Goal: Task Accomplishment & Management: Manage account settings

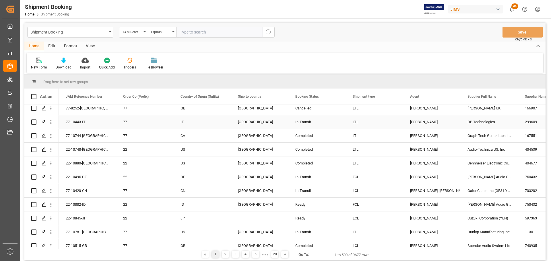
scroll to position [488, 0]
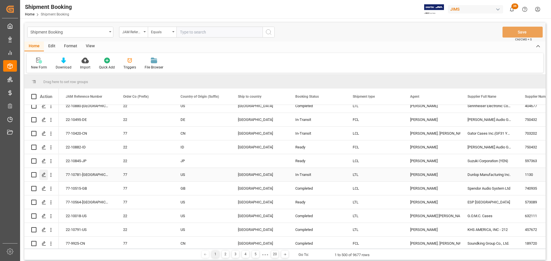
click at [45, 176] on icon "Press SPACE to select this row." at bounding box center [44, 175] width 5 height 5
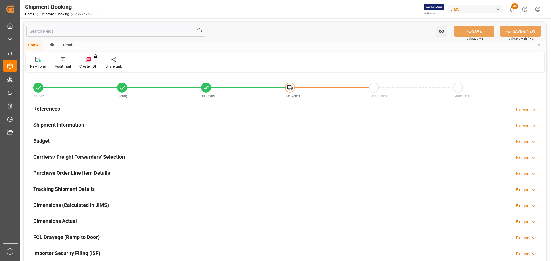
type input "344.408"
type input "4093.7925"
type input "164161.172"
click at [105, 110] on div "References Expand" at bounding box center [284, 108] width 503 height 11
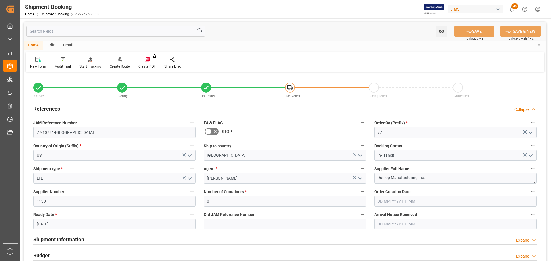
click at [105, 110] on div "References Collapse" at bounding box center [284, 108] width 503 height 11
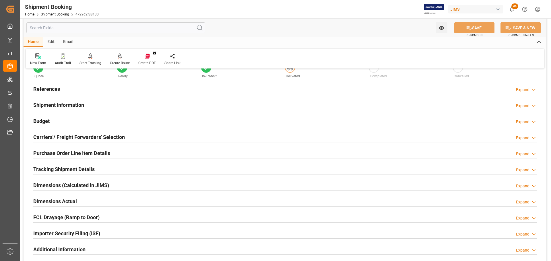
scroll to position [29, 0]
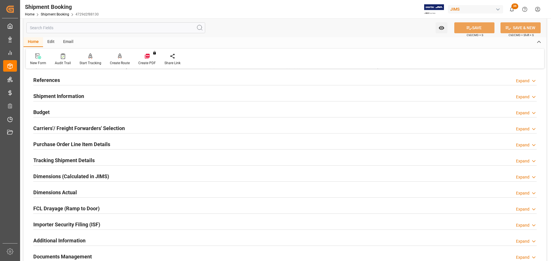
click at [106, 98] on div "Shipment Information Expand" at bounding box center [284, 95] width 503 height 11
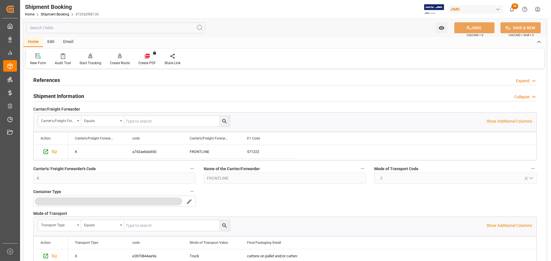
click at [99, 97] on div "Shipment Information Collapse" at bounding box center [284, 95] width 503 height 11
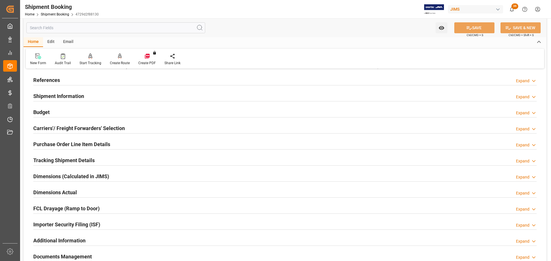
click at [94, 106] on div "Budget Expand" at bounding box center [284, 111] width 503 height 11
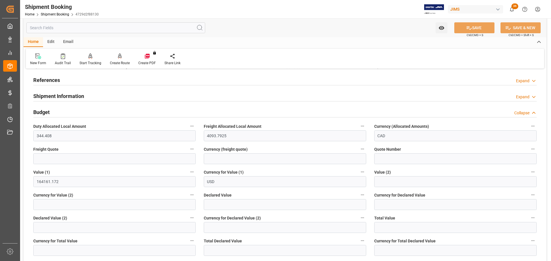
click at [91, 109] on div "Budget Collapse" at bounding box center [284, 111] width 503 height 11
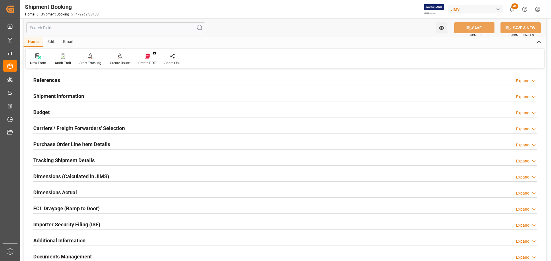
click at [89, 121] on div "Carriers'/ Freight Forwarders' Selection Expand" at bounding box center [284, 129] width 511 height 16
click at [89, 125] on h2 "Carriers'/ Freight Forwarders' Selection" at bounding box center [79, 129] width 92 height 8
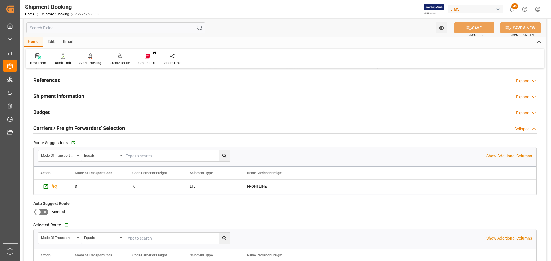
click at [89, 125] on h2 "Carriers'/ Freight Forwarders' Selection" at bounding box center [79, 129] width 92 height 8
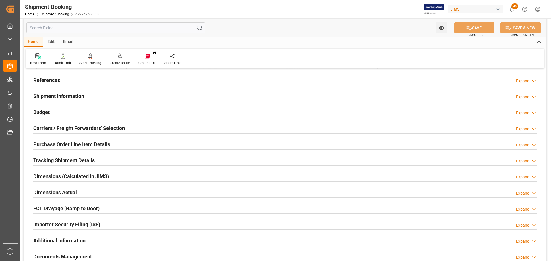
click at [80, 111] on div "Budget Expand" at bounding box center [284, 111] width 503 height 11
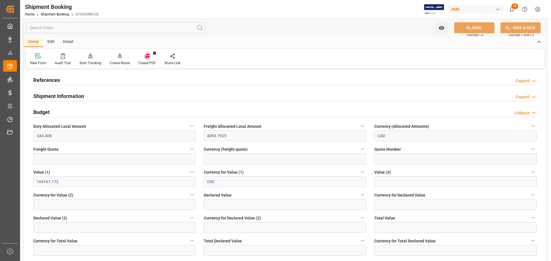
drag, startPoint x: 52, startPoint y: 108, endPoint x: 53, endPoint y: 115, distance: 7.5
click at [52, 108] on div "Budget Collapse" at bounding box center [284, 111] width 503 height 11
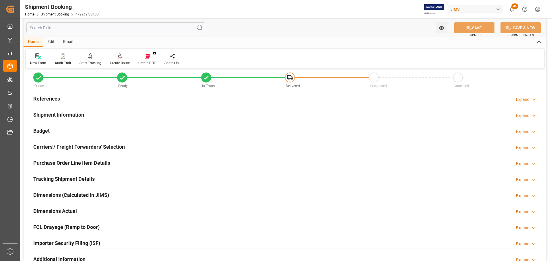
scroll to position [0, 0]
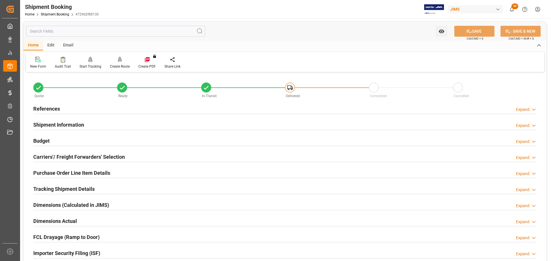
click at [57, 106] on h2 "References" at bounding box center [46, 109] width 27 height 8
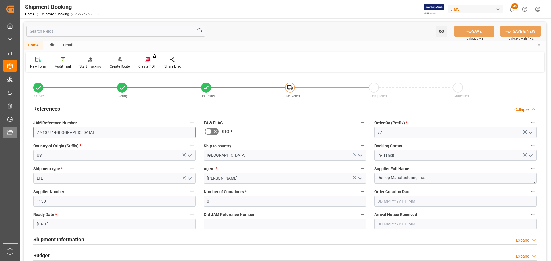
drag, startPoint x: 63, startPoint y: 133, endPoint x: 16, endPoint y: 134, distance: 47.1
click at [16, 134] on div "Created by potrace 1.15, written by [PERSON_NAME] [DATE]-[DATE] Created by potr…" at bounding box center [275, 130] width 551 height 261
click at [70, 108] on div "References Collapse" at bounding box center [284, 108] width 503 height 11
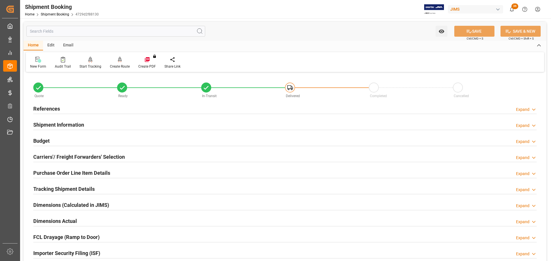
click at [70, 142] on div "Budget Expand" at bounding box center [284, 140] width 503 height 11
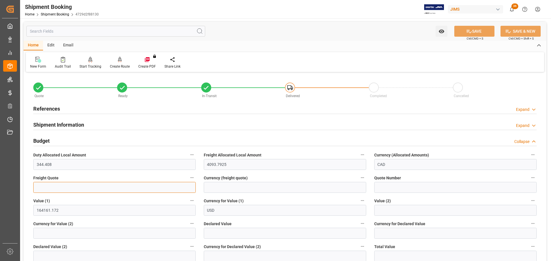
click at [51, 192] on input "text" at bounding box center [114, 187] width 162 height 11
type input "2500"
click at [218, 187] on input at bounding box center [285, 187] width 162 height 11
type input "CAD"
click at [474, 28] on button "SAVE" at bounding box center [474, 31] width 40 height 11
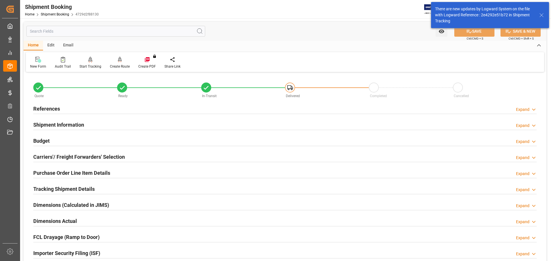
click at [47, 139] on h2 "Budget" at bounding box center [41, 141] width 16 height 8
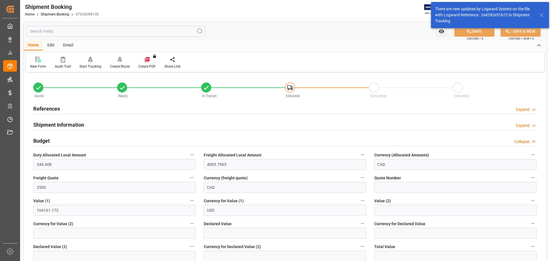
click at [47, 139] on h2 "Budget" at bounding box center [41, 141] width 16 height 8
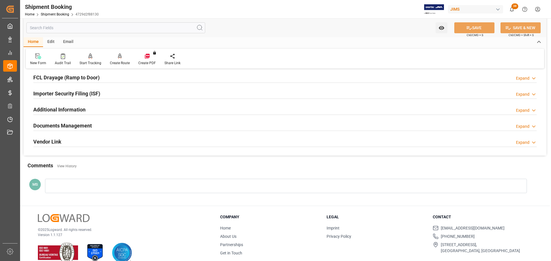
scroll to position [169, 0]
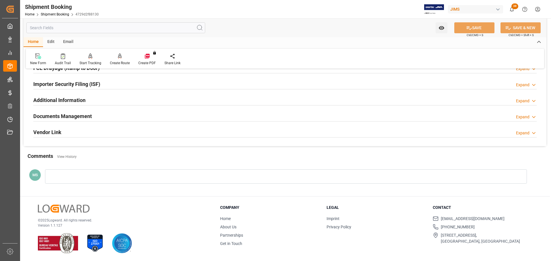
click at [64, 118] on h2 "Documents Management" at bounding box center [62, 116] width 59 height 8
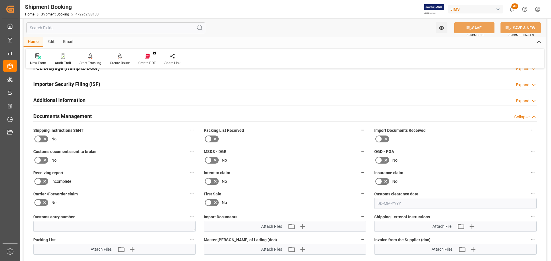
click at [78, 113] on h2 "Documents Management" at bounding box center [62, 116] width 59 height 8
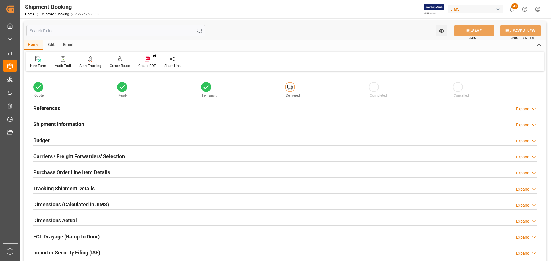
scroll to position [0, 0]
click at [90, 109] on div "References Expand" at bounding box center [284, 108] width 503 height 11
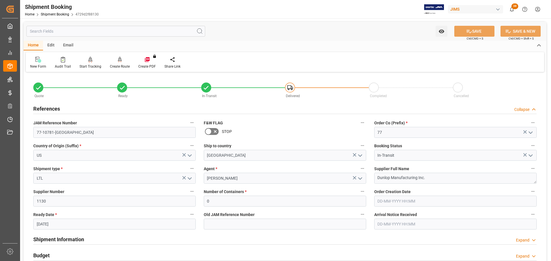
click at [93, 111] on div "References Collapse" at bounding box center [284, 108] width 503 height 11
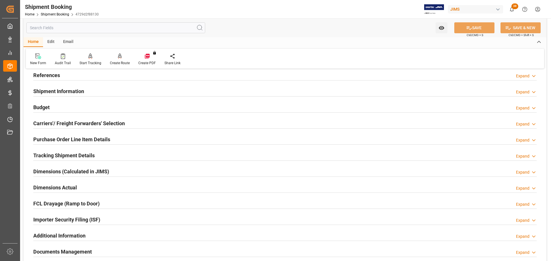
scroll to position [115, 0]
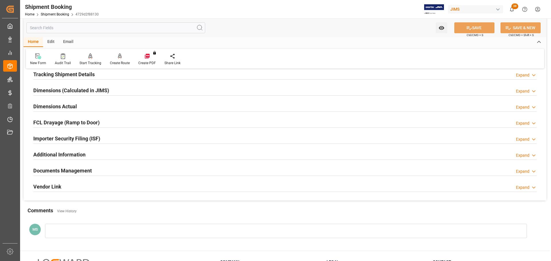
click at [76, 174] on h2 "Documents Management" at bounding box center [62, 171] width 59 height 8
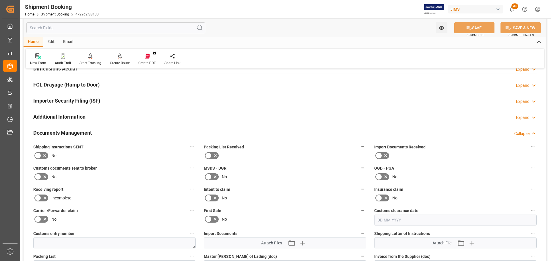
scroll to position [230, 0]
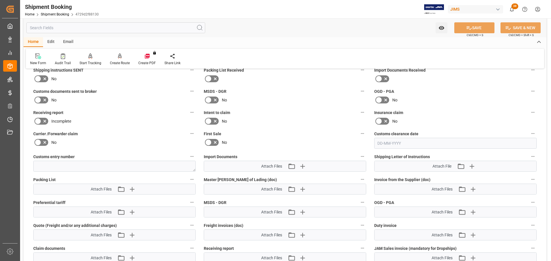
click at [43, 76] on icon at bounding box center [44, 78] width 7 height 7
click at [0, 0] on input "checkbox" at bounding box center [0, 0] width 0 height 0
click at [42, 104] on label at bounding box center [41, 100] width 16 height 9
click at [0, 0] on input "checkbox" at bounding box center [0, 0] width 0 height 0
click at [470, 31] on icon at bounding box center [469, 28] width 6 height 6
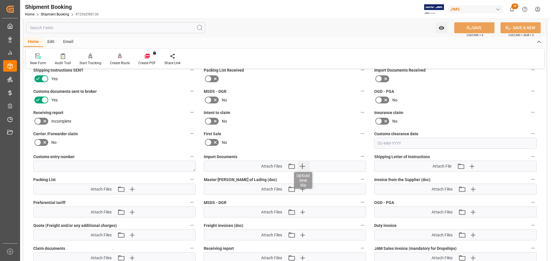
click at [306, 164] on icon "button" at bounding box center [302, 166] width 9 height 9
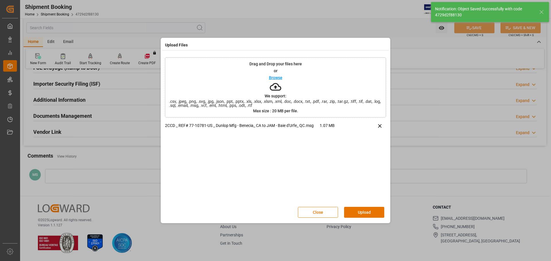
scroll to position [169, 0]
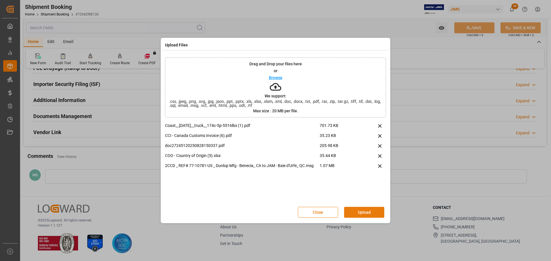
click at [370, 211] on button "Upload" at bounding box center [364, 212] width 40 height 11
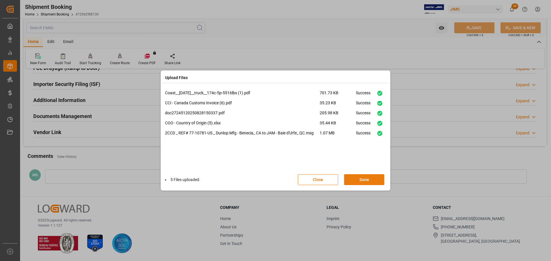
click at [369, 180] on button "Done" at bounding box center [364, 179] width 40 height 11
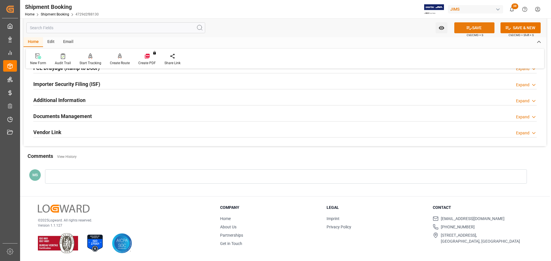
click at [472, 28] on button "SAVE" at bounding box center [474, 27] width 40 height 11
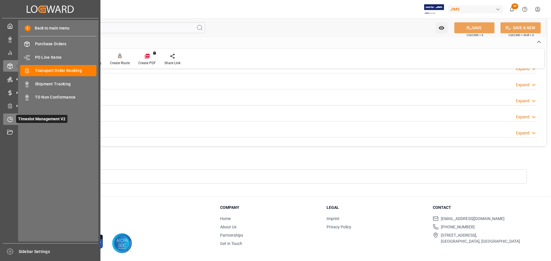
click at [9, 114] on div "Timeslot Management V2 Timeslot Management V2" at bounding box center [50, 119] width 94 height 11
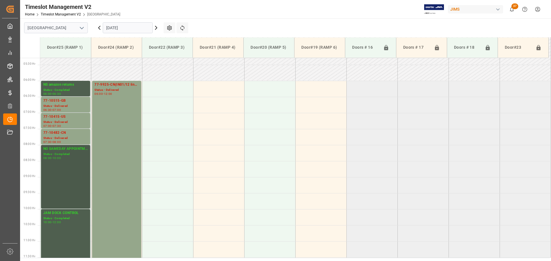
scroll to position [156, 0]
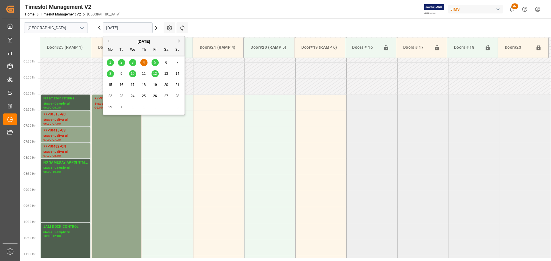
click at [146, 28] on input "04-09-2025" at bounding box center [128, 27] width 50 height 11
click at [156, 65] on div "5" at bounding box center [155, 62] width 7 height 7
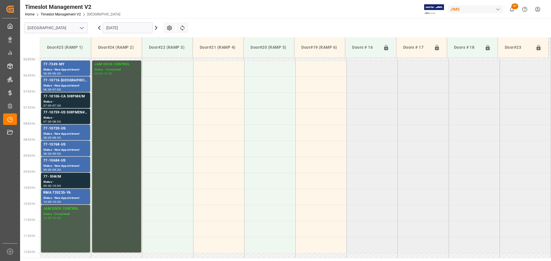
scroll to position [185, 0]
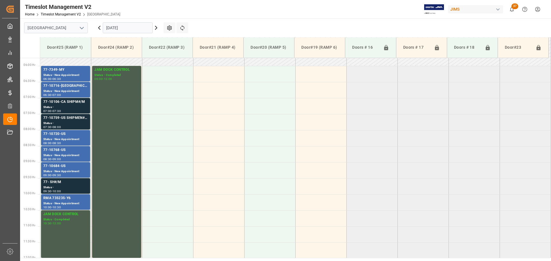
click at [131, 26] on input "05-09-2025" at bounding box center [128, 27] width 50 height 11
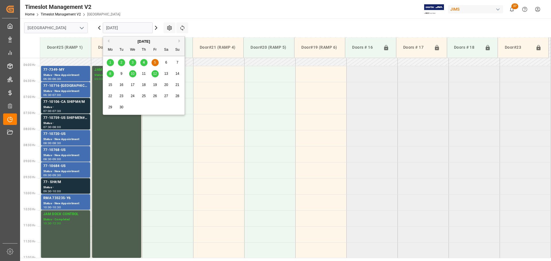
click at [166, 63] on span "6" at bounding box center [166, 63] width 2 height 4
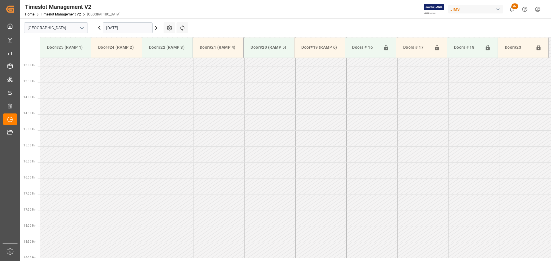
scroll to position [414, 0]
click at [102, 30] on icon at bounding box center [99, 27] width 7 height 7
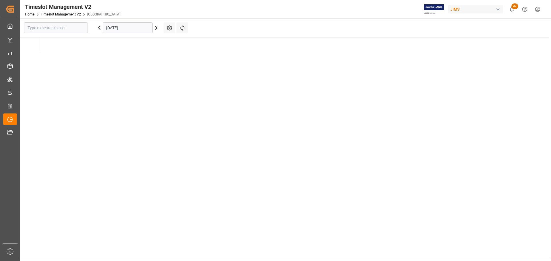
type input "Montreal"
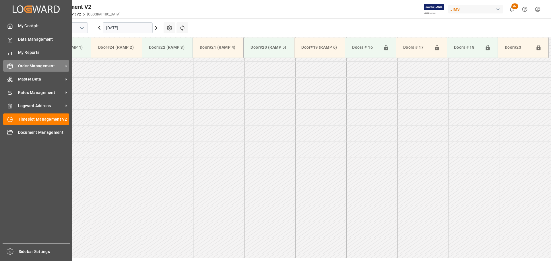
click at [17, 65] on div "Order Management Order Management" at bounding box center [36, 65] width 66 height 11
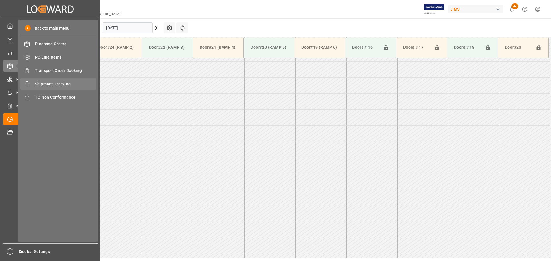
click at [60, 82] on span "Shipment Tracking" at bounding box center [66, 84] width 62 height 6
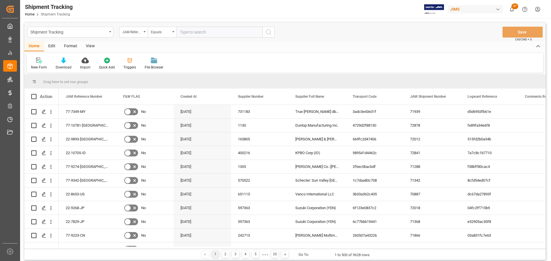
click at [198, 34] on input "text" at bounding box center [219, 32] width 86 height 11
type input "77-10737-US"
click at [269, 33] on icon "search button" at bounding box center [268, 32] width 7 height 7
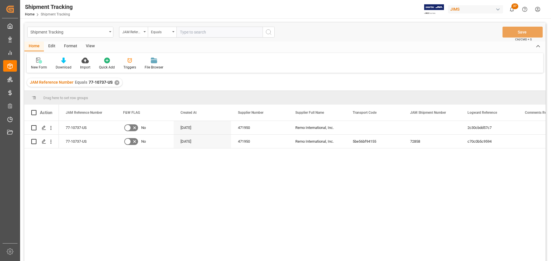
click at [213, 205] on div "77-10737-US No 03-09-2025 471950 Remo International, Inc. 2c30cbdd57c7 77-10737…" at bounding box center [302, 193] width 487 height 144
click at [173, 225] on div "77-10737-US No 03-09-2025 471950 Remo International, Inc. 2c30cbdd57c7 77-10737…" at bounding box center [302, 193] width 487 height 144
click at [41, 145] on div "Press SPACE to select this row." at bounding box center [43, 142] width 9 height 11
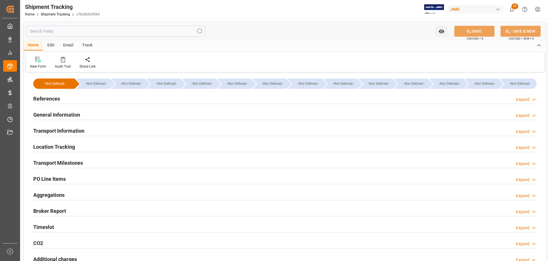
type input "27-08-2025 00:00"
type input "10-09-2025 00:00"
click at [72, 165] on h2 "Transport Milestones" at bounding box center [58, 163] width 50 height 8
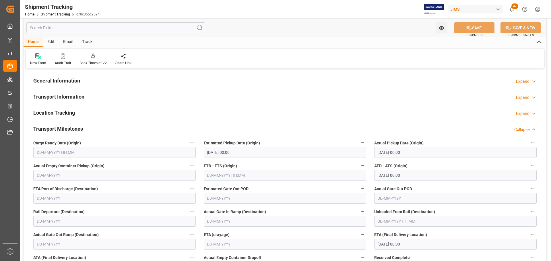
scroll to position [29, 0]
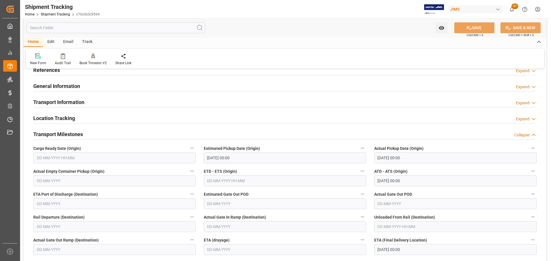
click at [81, 131] on h2 "Transport Milestones" at bounding box center [58, 135] width 50 height 8
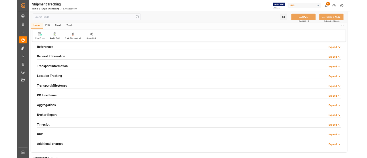
scroll to position [0, 0]
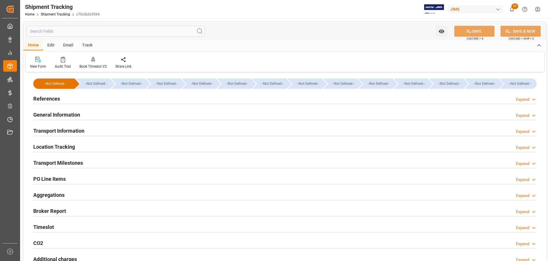
click at [66, 100] on div "References Expand" at bounding box center [284, 98] width 503 height 11
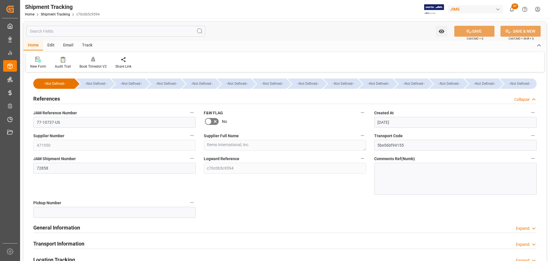
click at [65, 100] on div "References Collapse" at bounding box center [284, 98] width 503 height 11
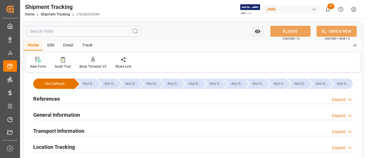
click at [54, 104] on div "References Expand" at bounding box center [193, 99] width 328 height 16
click at [55, 102] on h2 "References" at bounding box center [46, 99] width 27 height 8
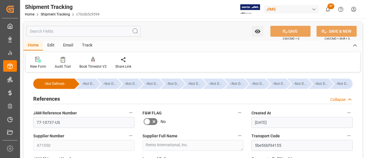
click at [64, 100] on div "References Collapse" at bounding box center [193, 98] width 320 height 11
